Goal: Task Accomplishment & Management: Complete application form

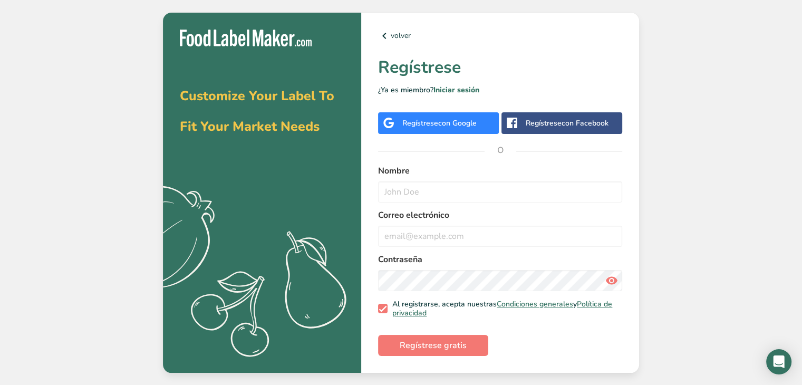
click at [383, 114] on div "Regístrese con Google" at bounding box center [438, 123] width 121 height 22
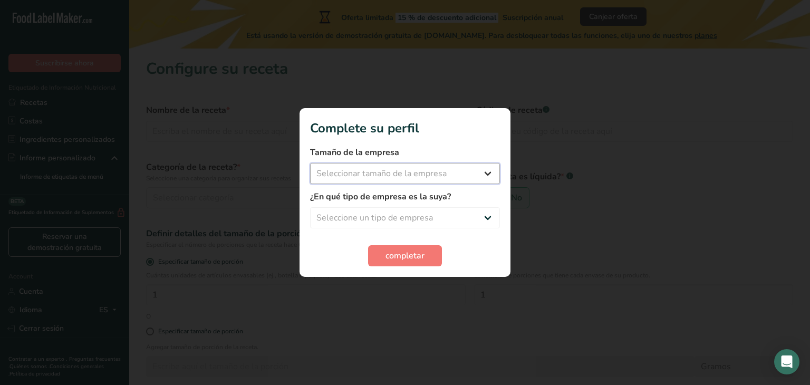
click at [333, 173] on select "Seleccionar tamaño de la empresa Menos de 10 empleados De 10 a 50 empleados De …" at bounding box center [405, 173] width 190 height 21
select select "1"
click at [310, 163] on select "Seleccionar tamaño de la empresa Menos de 10 empleados De 10 a 50 empleados De …" at bounding box center [405, 173] width 190 height 21
click at [343, 212] on select "Seleccione un tipo de empresa Fabricante de alimentos envasados Restaurante y c…" at bounding box center [405, 217] width 190 height 21
select select "1"
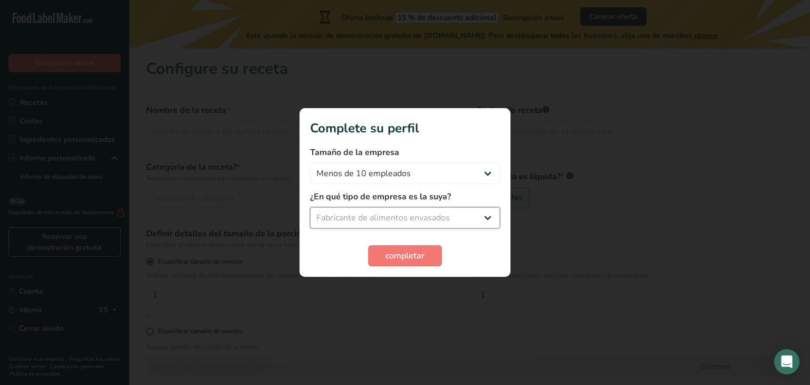
click at [310, 207] on select "Seleccione un tipo de empresa Fabricante de alimentos envasados Restaurante y c…" at bounding box center [405, 217] width 190 height 21
click at [380, 256] on button "completar" at bounding box center [405, 255] width 74 height 21
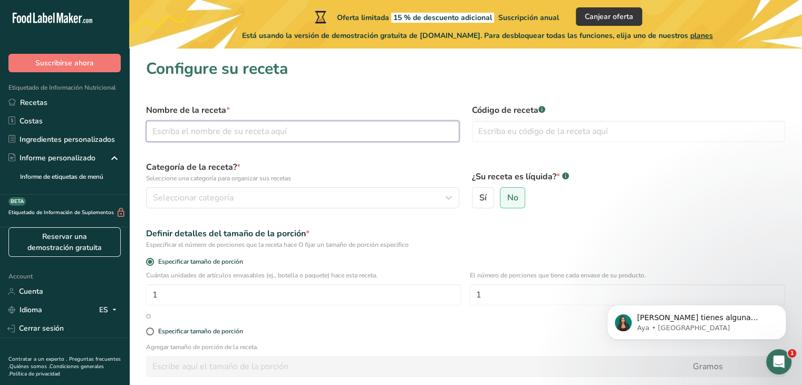
click at [241, 136] on input "text" at bounding box center [302, 131] width 313 height 21
type input "Chile Papayo"
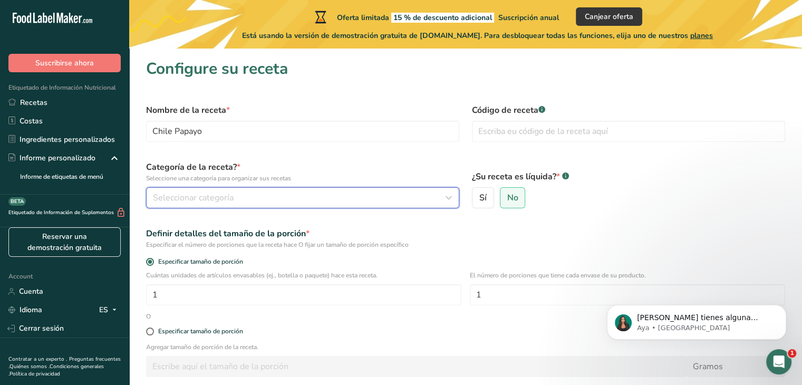
click at [219, 198] on span "Seleccionar categoría" at bounding box center [193, 197] width 81 height 13
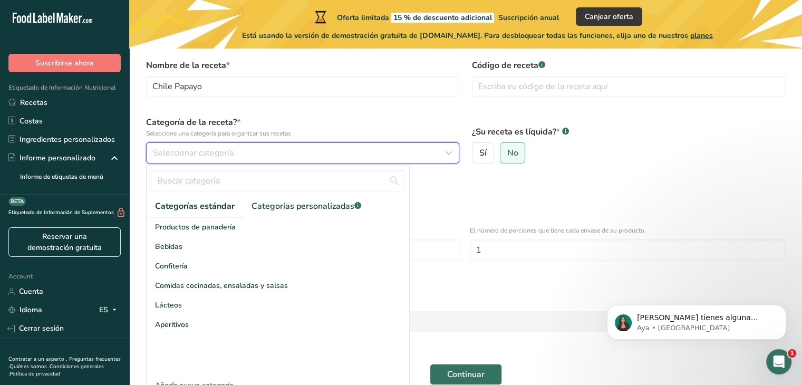
scroll to position [63, 0]
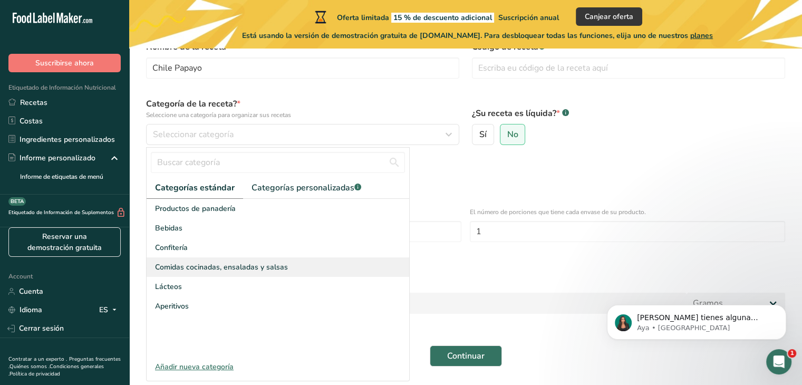
click at [204, 272] on span "Comidas cocinadas, ensaladas y salsas" at bounding box center [221, 267] width 133 height 11
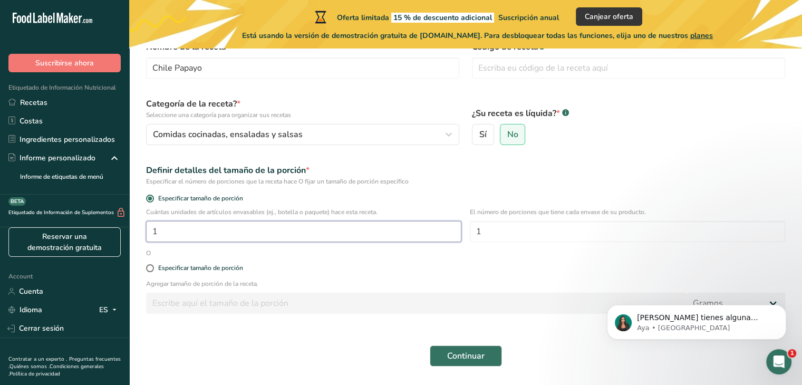
click at [207, 224] on input "1" at bounding box center [303, 231] width 315 height 21
click at [153, 266] on span at bounding box center [150, 268] width 8 height 8
click at [153, 266] on input "Especificar tamaño de porción" at bounding box center [149, 268] width 7 height 7
radio input "true"
radio input "false"
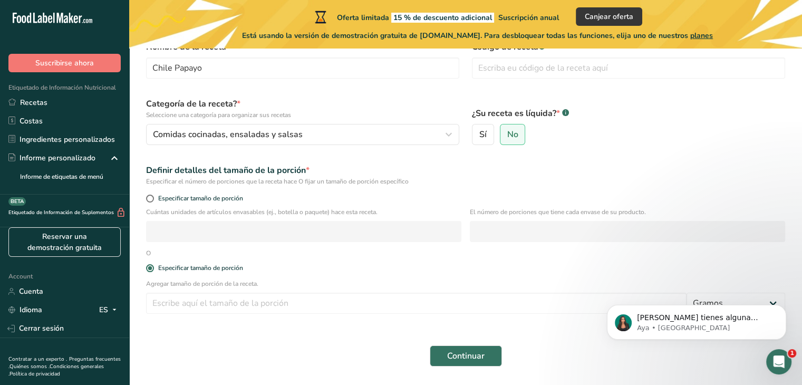
click at [147, 257] on div "O" at bounding box center [148, 252] width 17 height 9
click at [169, 304] on input "number" at bounding box center [416, 303] width 540 height 21
type input "500"
click at [474, 360] on span "Continuar" at bounding box center [465, 356] width 37 height 13
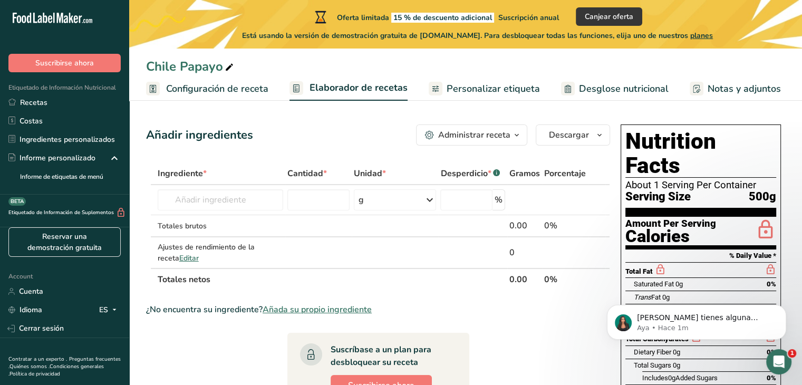
click at [781, 308] on icon "Dismiss notification" at bounding box center [783, 308] width 6 height 6
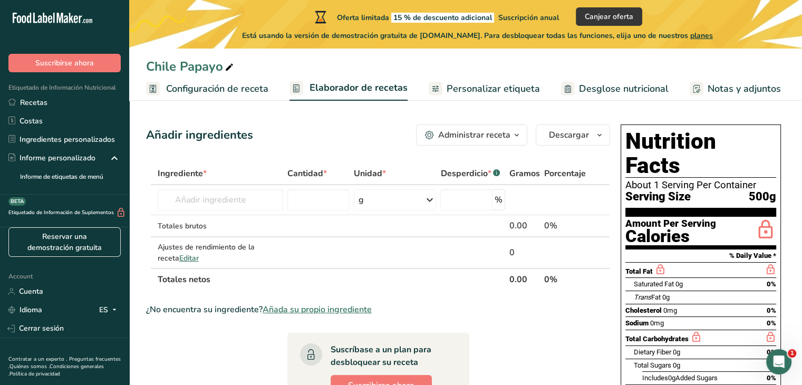
click at [503, 131] on div "Administrar receta" at bounding box center [474, 135] width 72 height 13
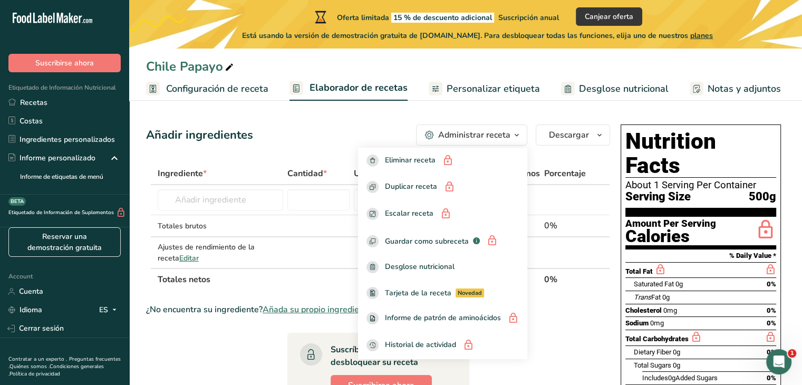
click at [503, 131] on div "Administrar receta" at bounding box center [474, 135] width 72 height 13
